Goal: Obtain resource: Download file/media

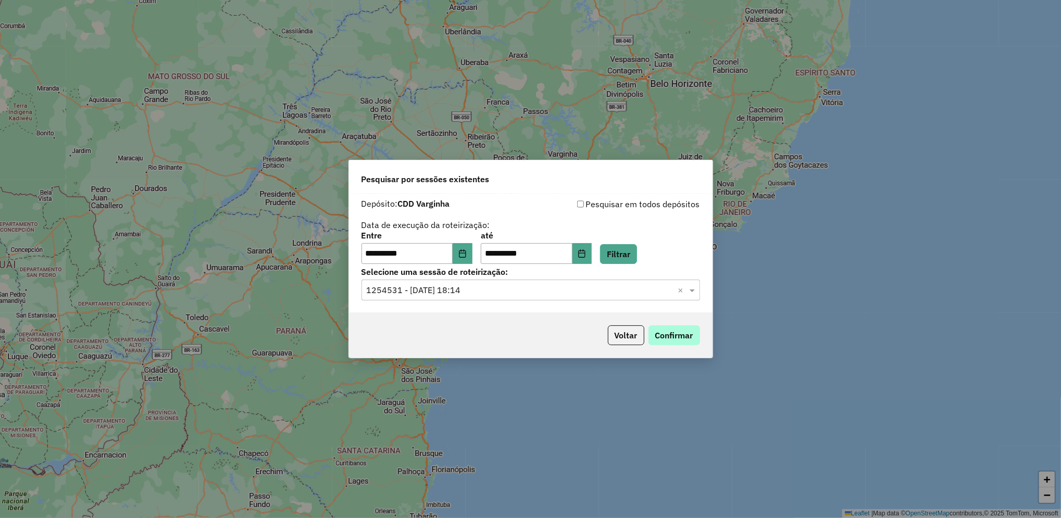
click at [683, 336] on button "Confirmar" at bounding box center [674, 335] width 52 height 20
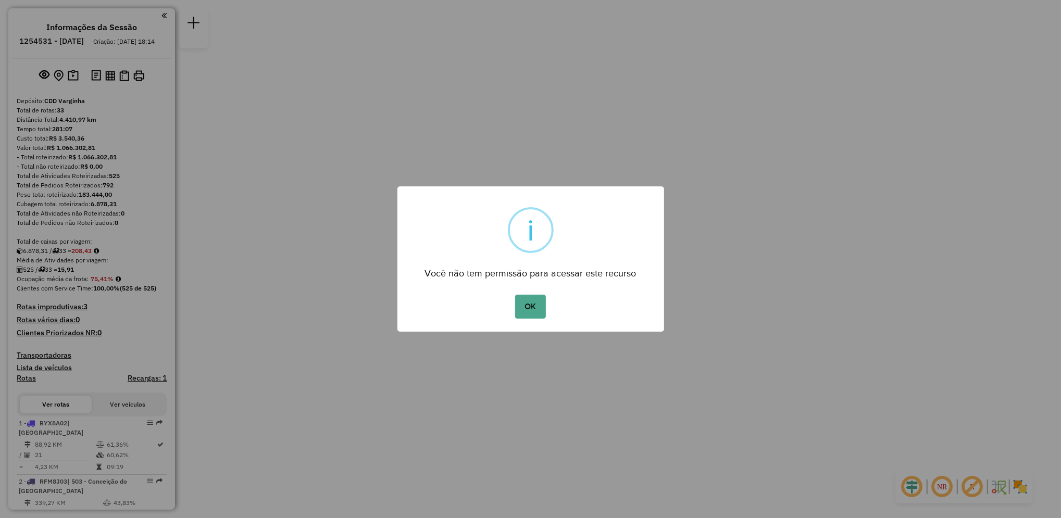
click at [526, 311] on button "OK" at bounding box center [530, 307] width 31 height 24
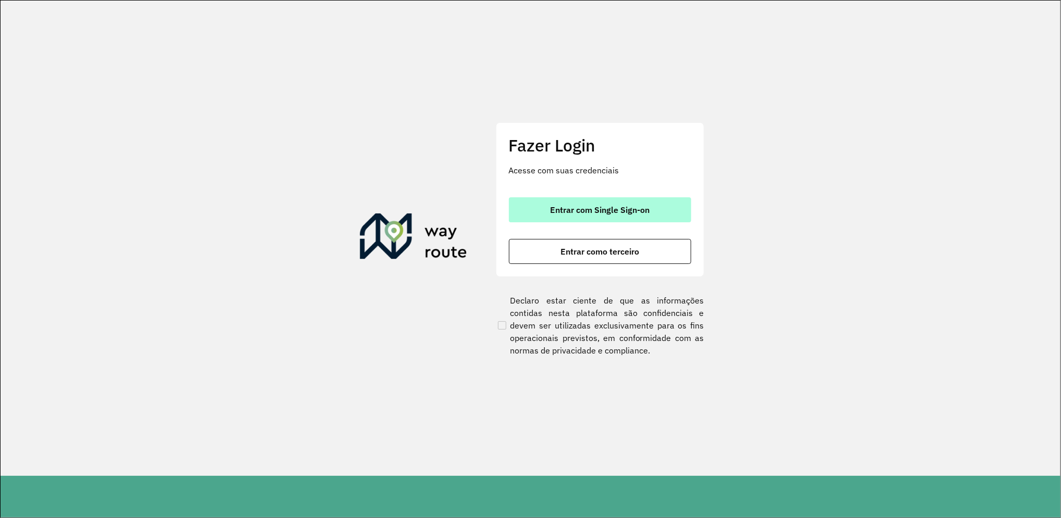
click at [556, 211] on span "Entrar com Single Sign-on" at bounding box center [599, 210] width 99 height 8
click at [564, 212] on span "Entrar com Single Sign-on" at bounding box center [599, 210] width 99 height 8
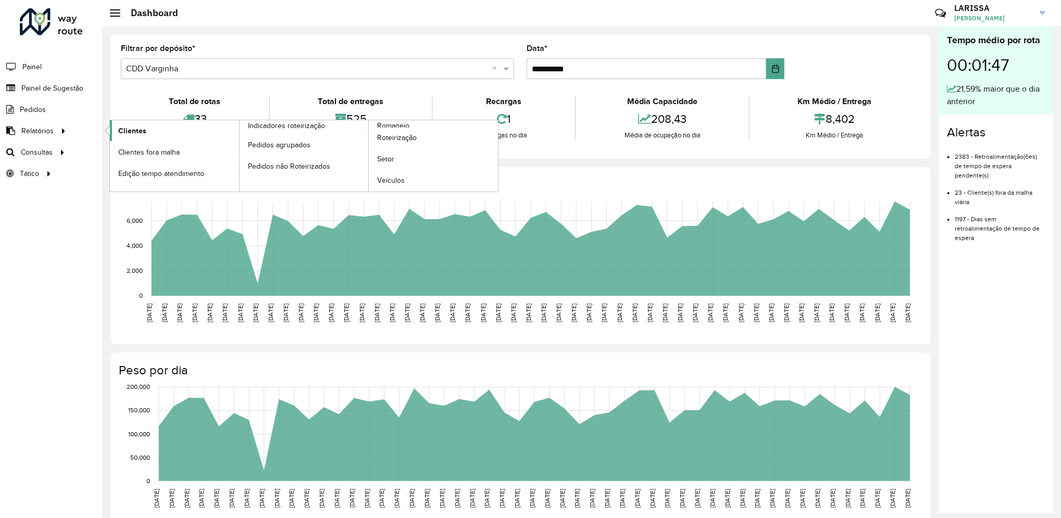
click at [143, 132] on span "Clientes" at bounding box center [132, 131] width 28 height 11
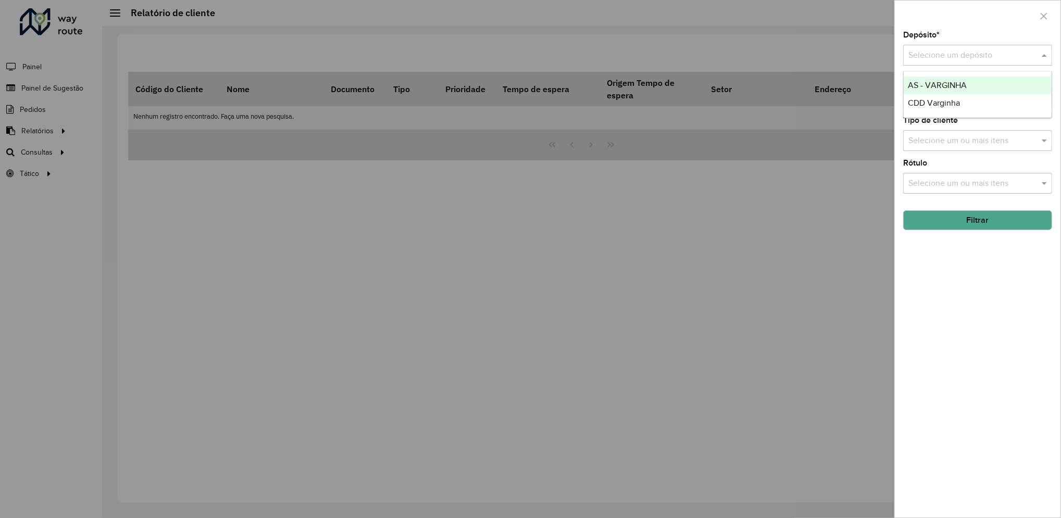
click at [994, 58] on input "text" at bounding box center [967, 55] width 118 height 12
click at [953, 105] on span "CDD Varginha" at bounding box center [934, 102] width 52 height 9
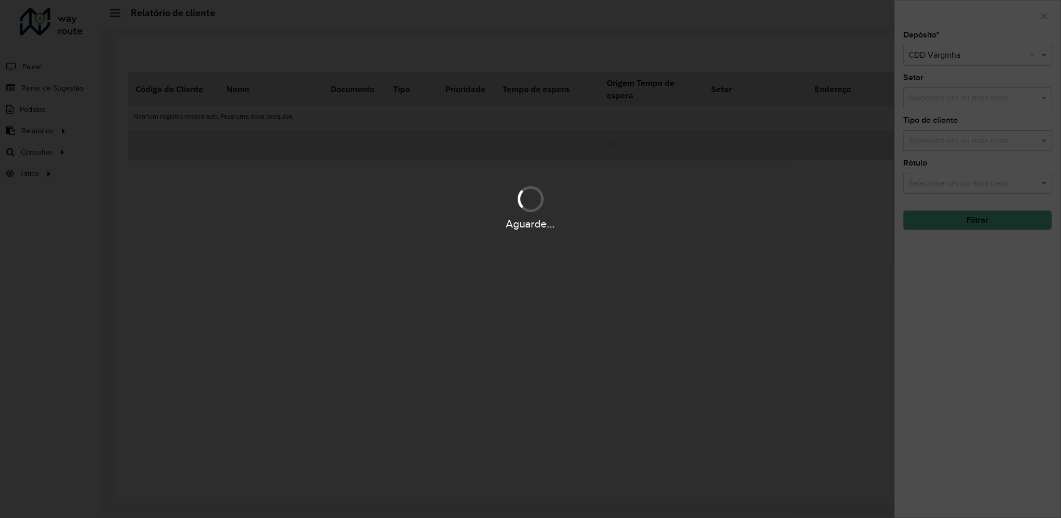
click at [1013, 219] on div "Aguarde..." at bounding box center [530, 224] width 1061 height 16
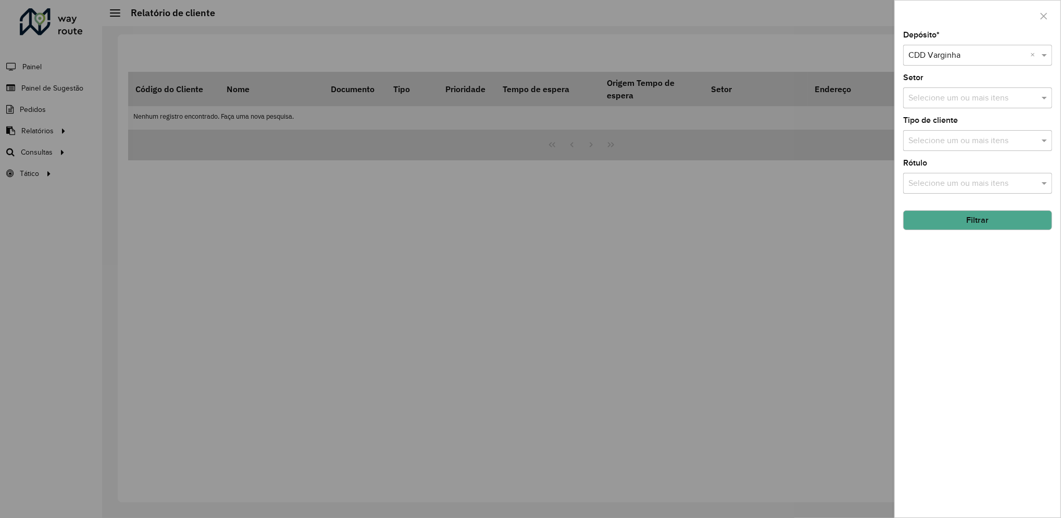
click at [1013, 219] on button "Filtrar" at bounding box center [977, 220] width 149 height 20
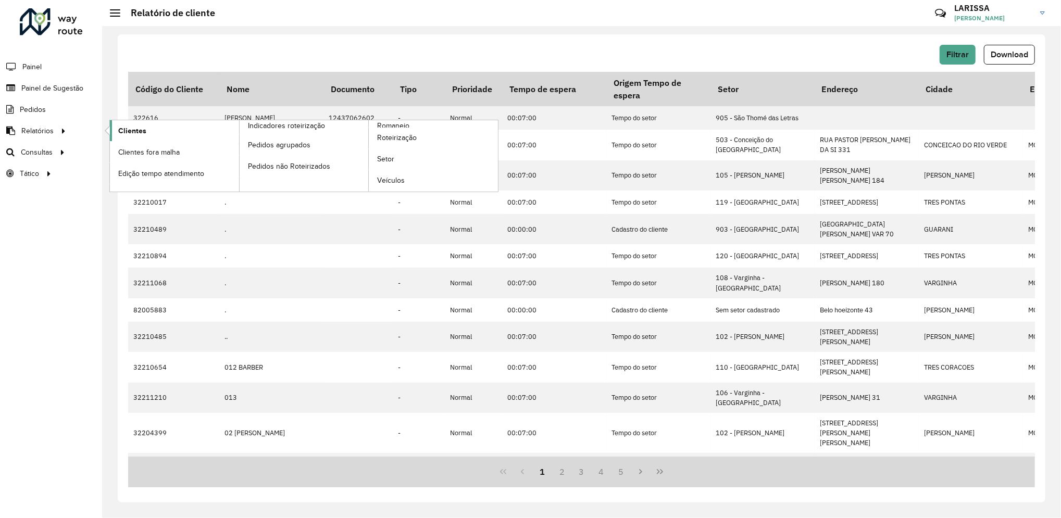
click at [119, 126] on span "Clientes" at bounding box center [132, 131] width 28 height 11
click at [140, 134] on span "Clientes" at bounding box center [132, 131] width 28 height 11
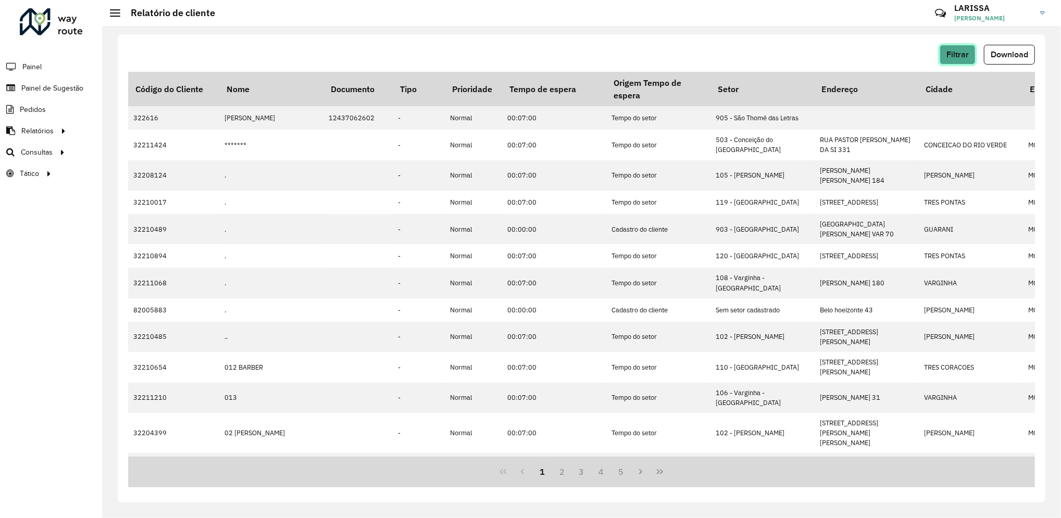
click at [955, 45] on button "Filtrar" at bounding box center [957, 55] width 36 height 20
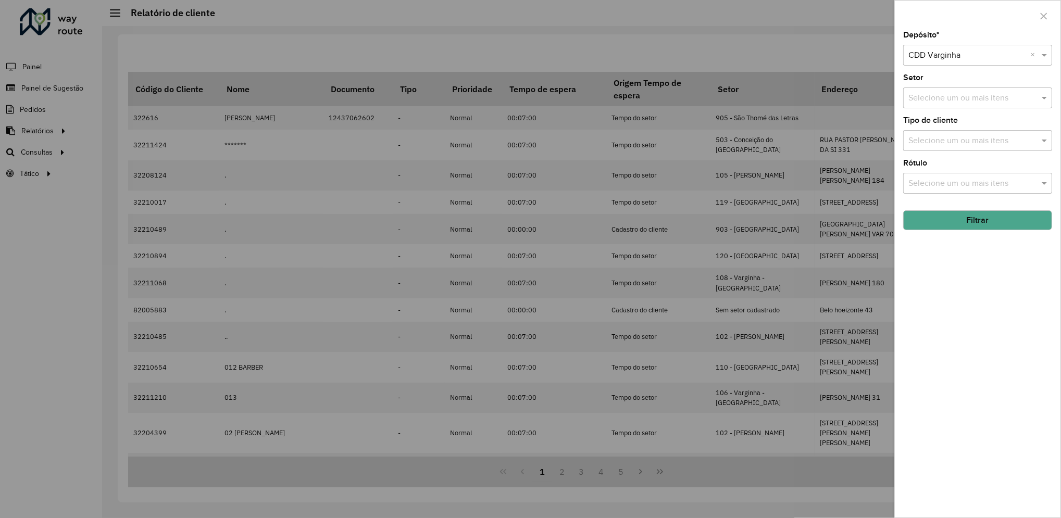
click at [989, 222] on button "Filtrar" at bounding box center [977, 220] width 149 height 20
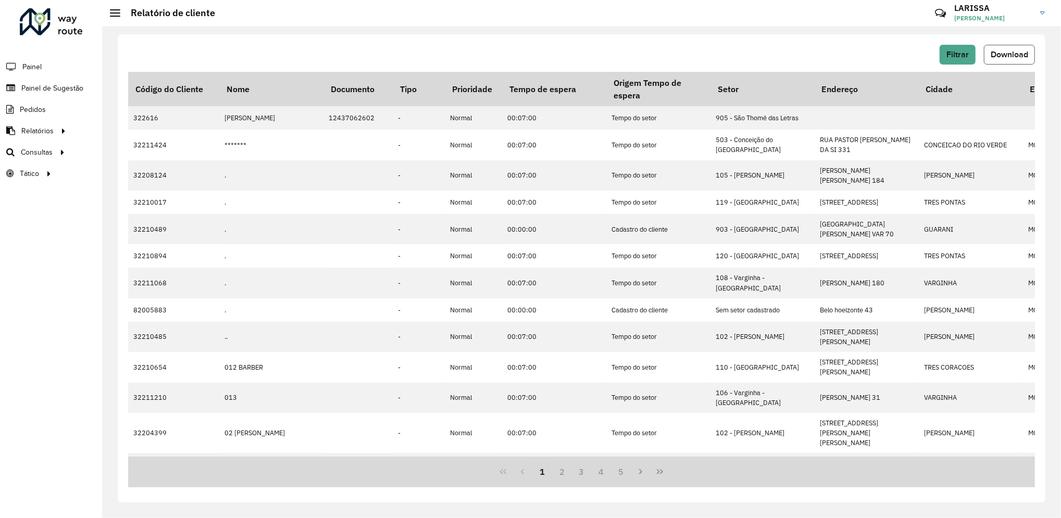
click at [1019, 55] on span "Download" at bounding box center [1008, 54] width 37 height 9
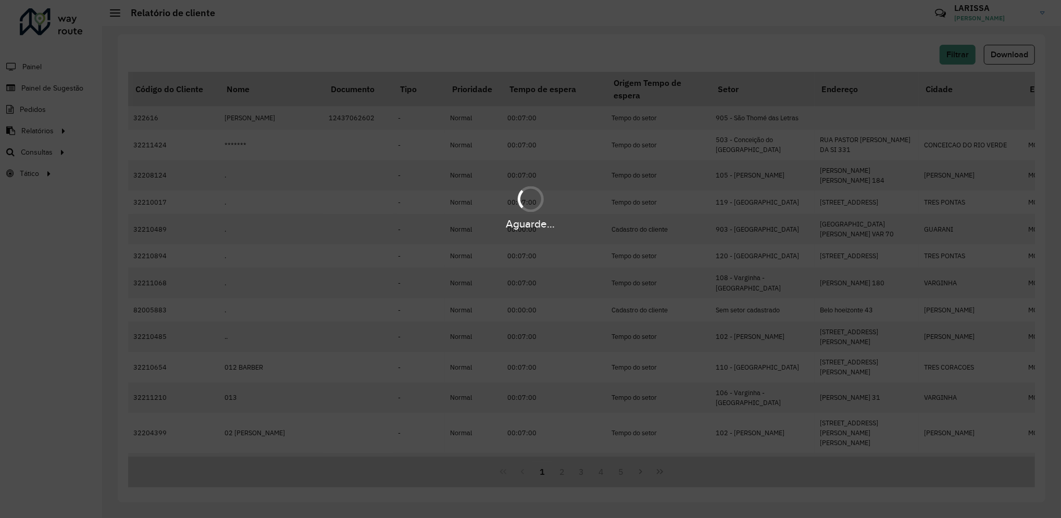
drag, startPoint x: 664, startPoint y: 126, endPoint x: 581, endPoint y: 160, distance: 90.6
click at [581, 160] on div "Aguarde..." at bounding box center [530, 259] width 1061 height 518
